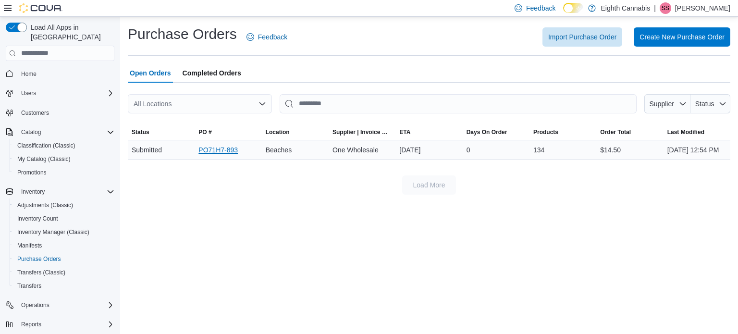
click at [213, 156] on link "PO71H7-893" at bounding box center [217, 150] width 39 height 12
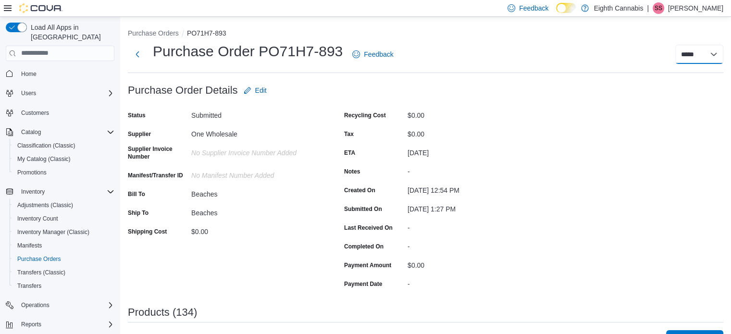
click at [697, 51] on select "**********" at bounding box center [699, 54] width 48 height 19
click at [515, 45] on div "**********" at bounding box center [564, 54] width 318 height 19
